Goal: Task Accomplishment & Management: Manage account settings

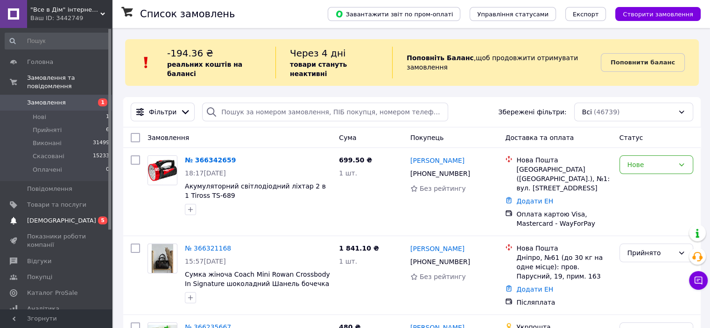
click at [57, 217] on span "[DEMOGRAPHIC_DATA]" at bounding box center [61, 221] width 69 height 8
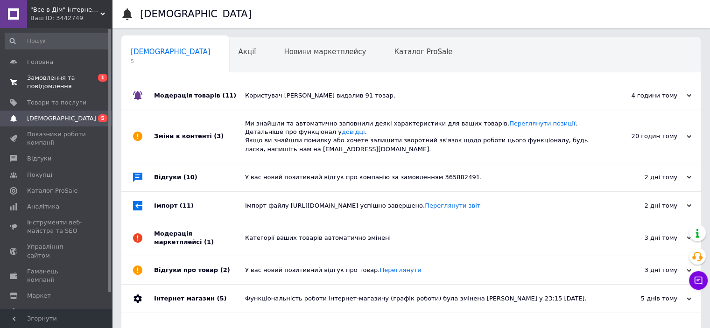
click at [40, 80] on span "Замовлення та повідомлення" at bounding box center [56, 82] width 59 height 17
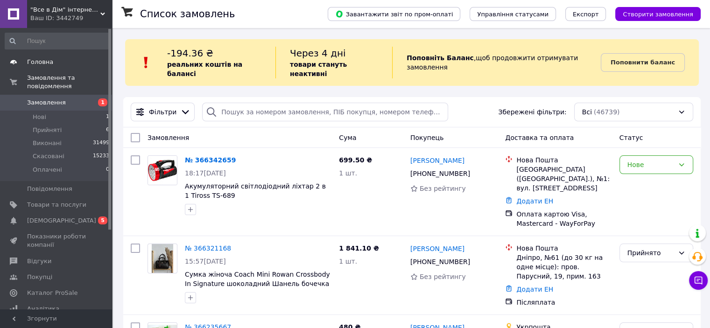
click at [37, 61] on span "Головна" at bounding box center [40, 62] width 26 height 8
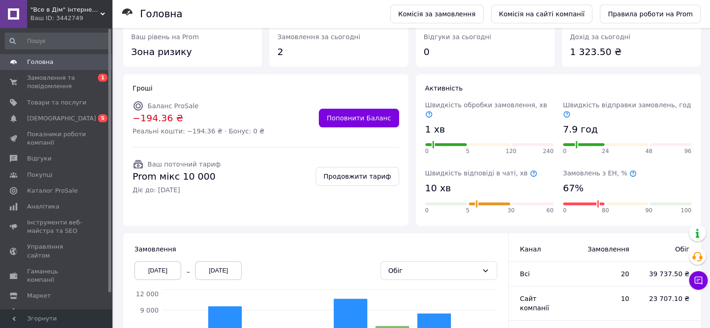
scroll to position [93, 0]
